Goal: Transaction & Acquisition: Book appointment/travel/reservation

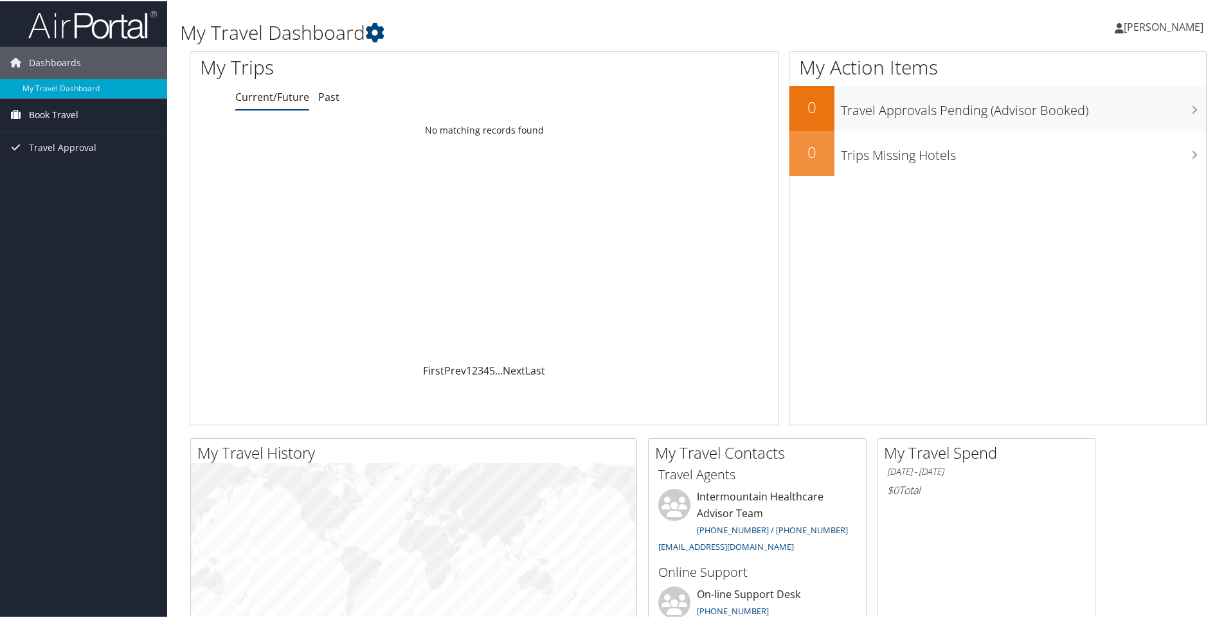
click at [66, 114] on span "Book Travel" at bounding box center [53, 114] width 49 height 32
click at [77, 152] on link "Book/Manage Online Trips" at bounding box center [83, 158] width 167 height 19
click at [79, 157] on link "Book/Manage Online Trips" at bounding box center [83, 158] width 167 height 19
